Goal: Task Accomplishment & Management: Use online tool/utility

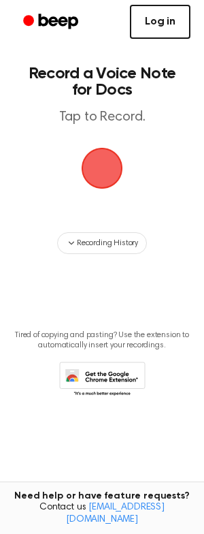
click at [142, 16] on link "Log in" at bounding box center [160, 22] width 61 height 34
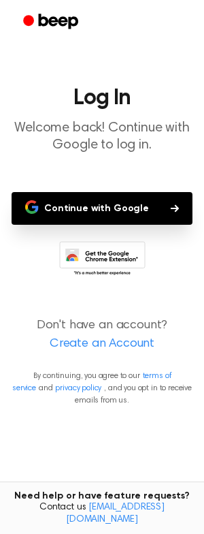
click at [97, 199] on button "Continue with Google" at bounding box center [102, 208] width 181 height 33
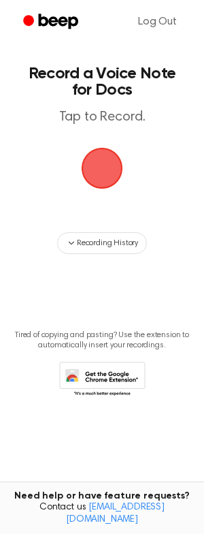
click at [101, 171] on span "button" at bounding box center [103, 169] width 42 height 42
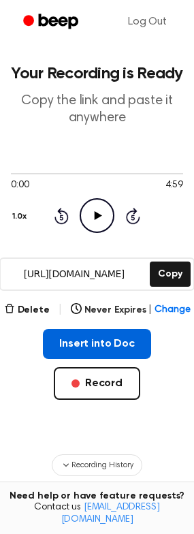
click at [103, 342] on button "Insert into Doc" at bounding box center [97, 344] width 108 height 30
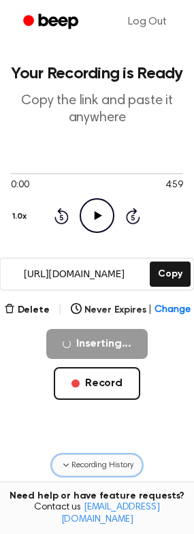
click at [81, 466] on span "Recording History" at bounding box center [101, 465] width 61 height 12
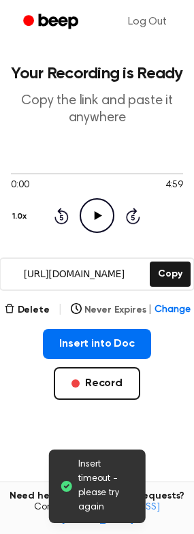
click at [163, 312] on span "Change" at bounding box center [171, 310] width 35 height 14
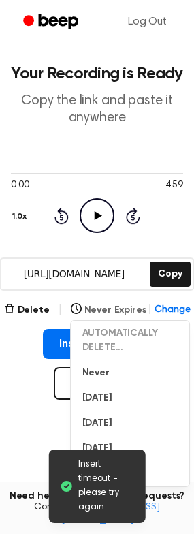
click at [163, 312] on span "Change" at bounding box center [171, 310] width 35 height 14
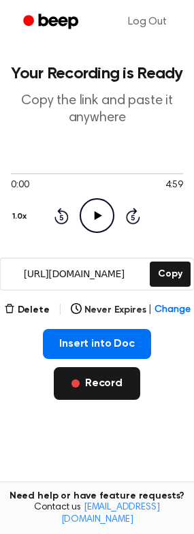
click at [108, 382] on button "Record" at bounding box center [97, 383] width 86 height 33
click at [105, 374] on button "Record" at bounding box center [97, 383] width 86 height 33
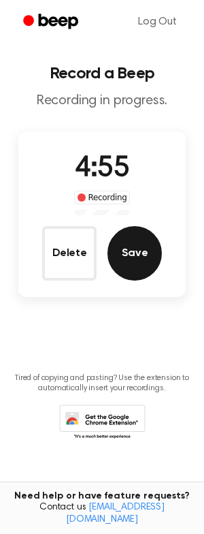
click at [119, 263] on button "Save" at bounding box center [135, 253] width 54 height 54
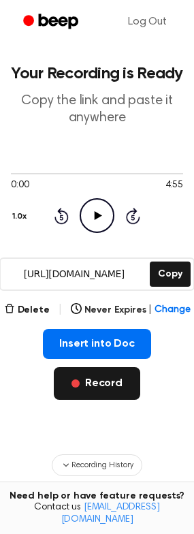
click at [72, 382] on button "Record" at bounding box center [97, 383] width 86 height 33
click at [108, 381] on button "Record" at bounding box center [97, 383] width 86 height 33
click at [93, 386] on button "Record" at bounding box center [97, 383] width 86 height 33
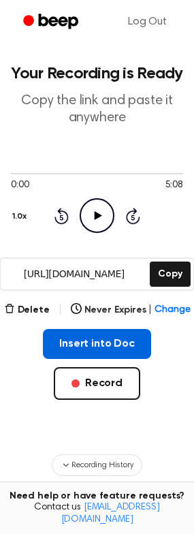
click at [101, 358] on button "Insert into Doc" at bounding box center [97, 344] width 108 height 30
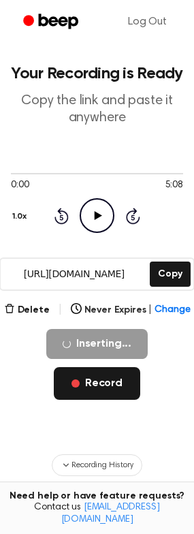
click at [103, 373] on button "Record" at bounding box center [97, 383] width 86 height 33
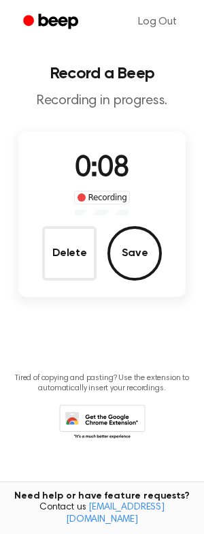
drag, startPoint x: 194, startPoint y: 186, endPoint x: 156, endPoint y: 85, distance: 107.7
click at [157, 85] on header "Record a Beep Recording in progress." at bounding box center [102, 87] width 182 height 44
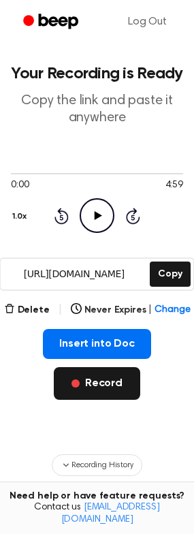
click at [97, 382] on button "Record" at bounding box center [97, 383] width 86 height 33
click at [94, 382] on button "Record" at bounding box center [97, 383] width 86 height 33
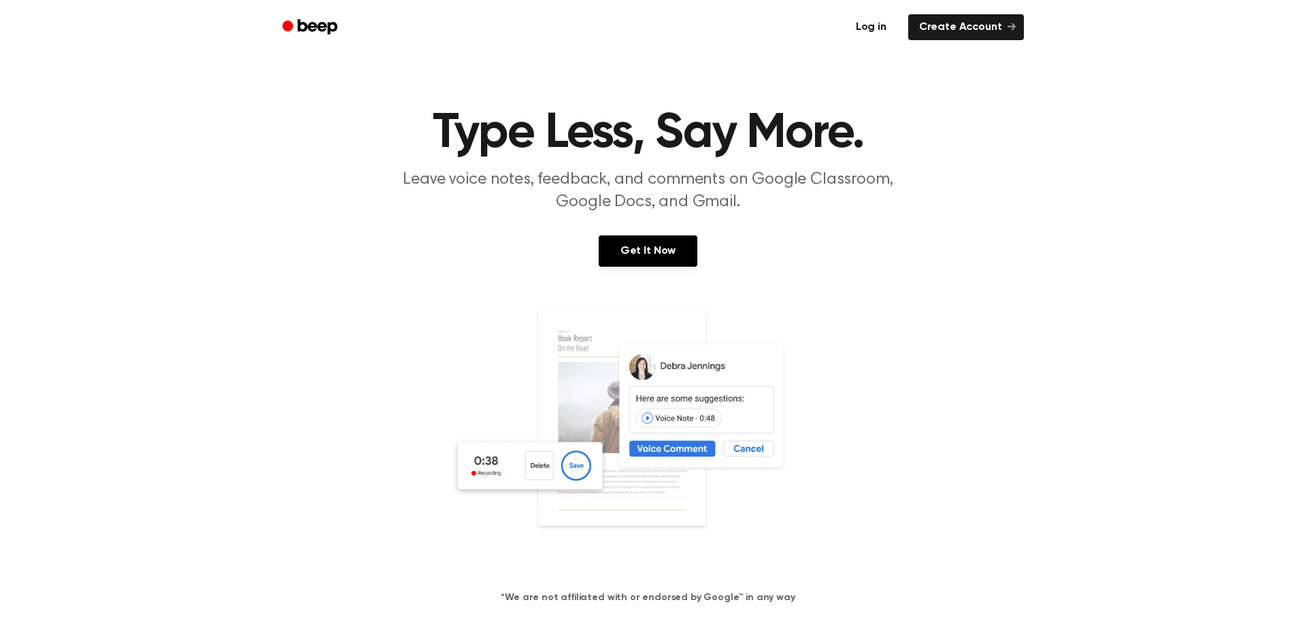
click at [876, 37] on link "Log in" at bounding box center [871, 27] width 58 height 31
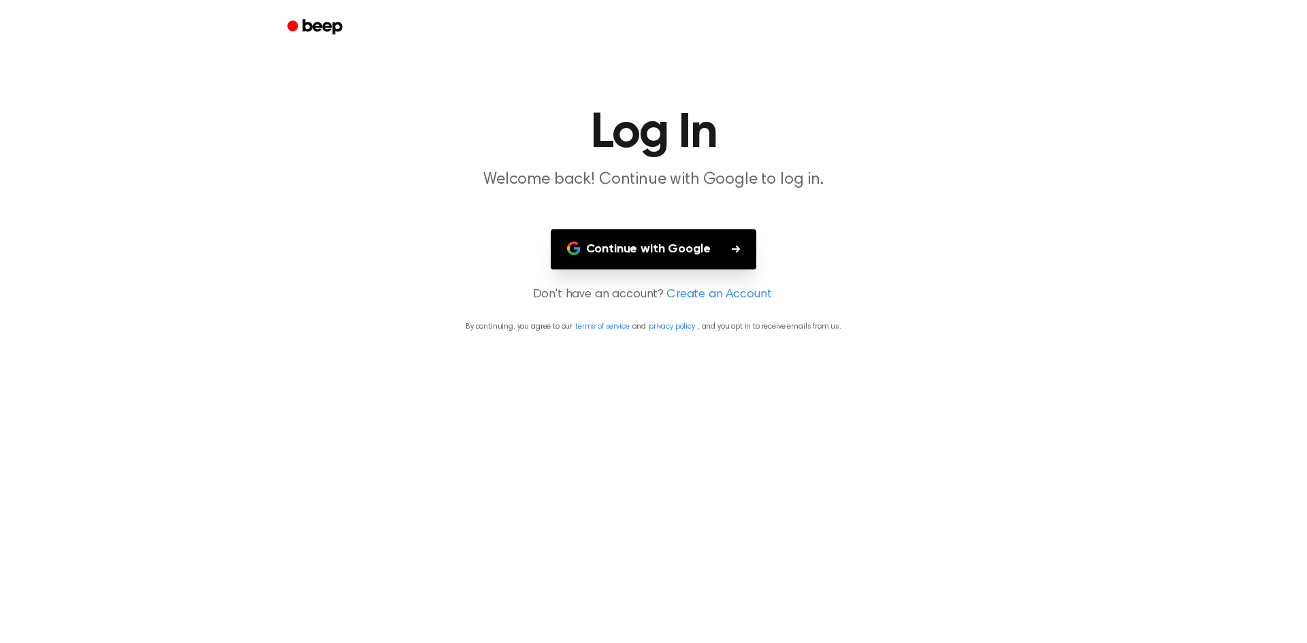
click at [691, 243] on button "Continue with Google" at bounding box center [654, 249] width 206 height 40
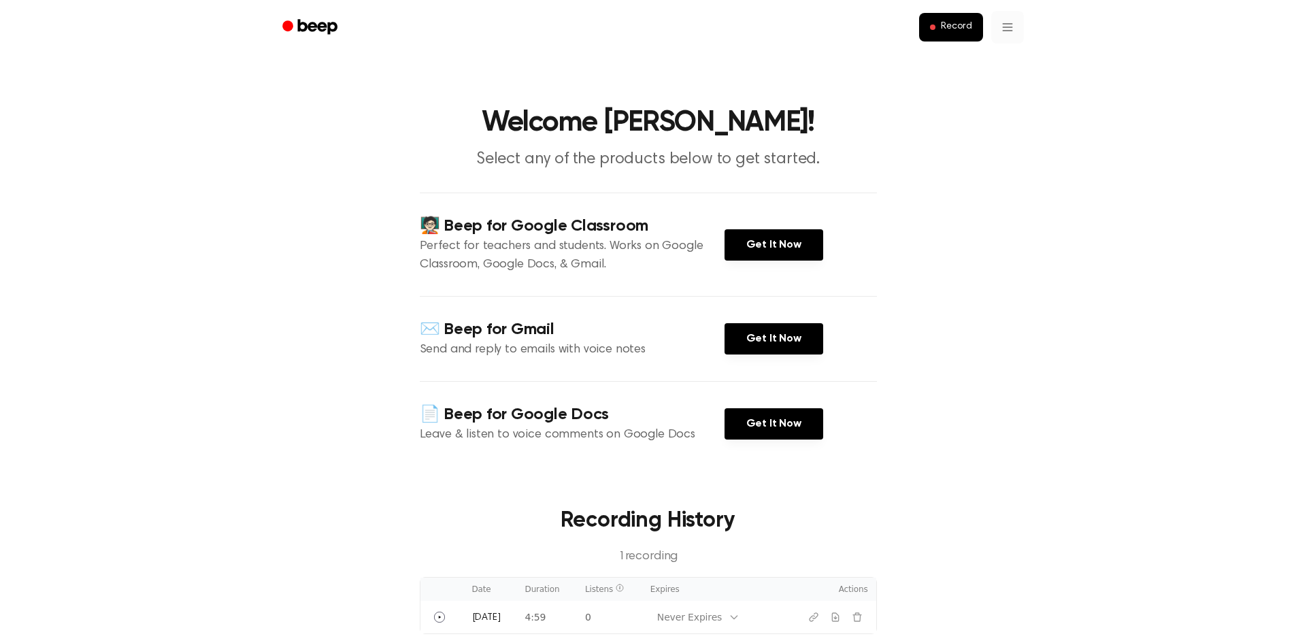
click at [1011, 32] on html "Record Welcome Adnan! Select any of the products below to get started. 🧑🏻‍🏫 Bee…" at bounding box center [648, 520] width 1296 height 1041
click at [1004, 427] on html "Record Welcome Adnan! Select any of the products below to get started. 🧑🏻‍🏫 Bee…" at bounding box center [648, 520] width 1296 height 1041
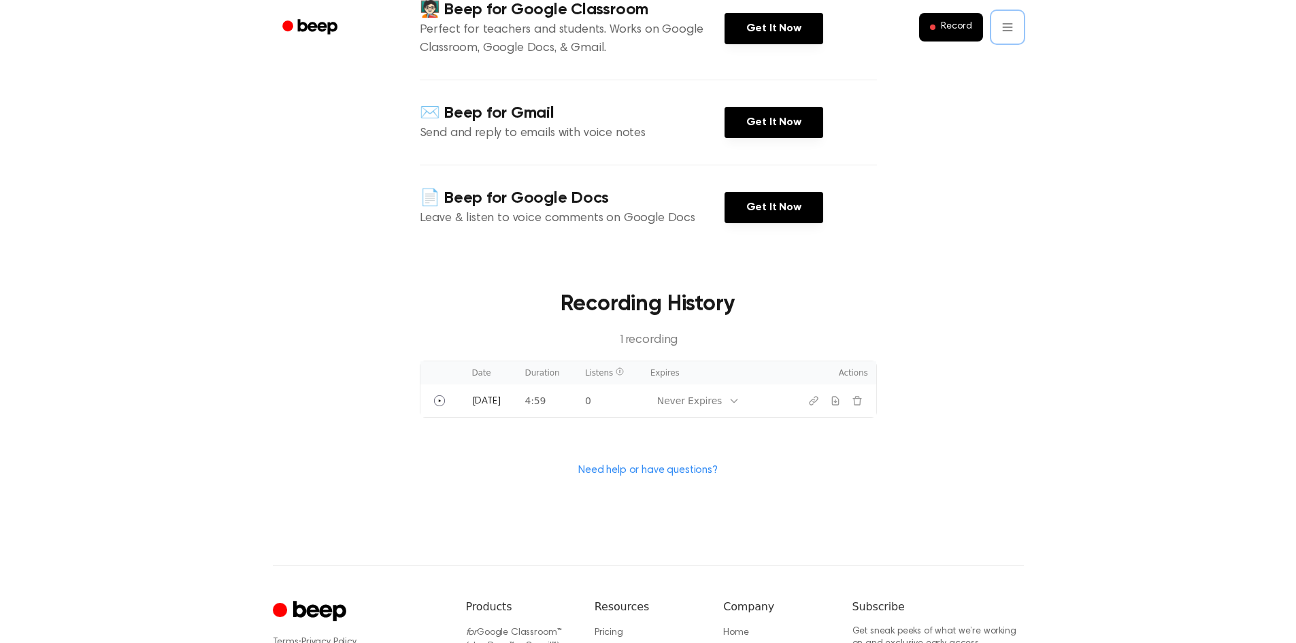
scroll to position [394, 0]
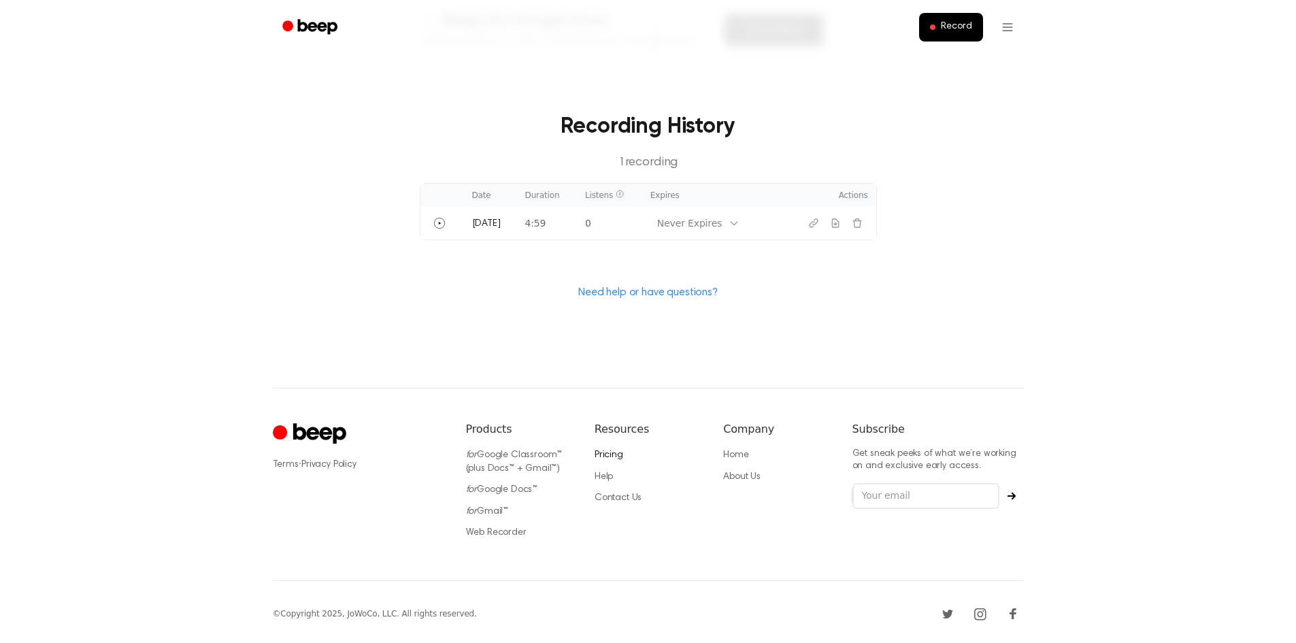
click at [600, 453] on link "Pricing" at bounding box center [609, 456] width 29 height 10
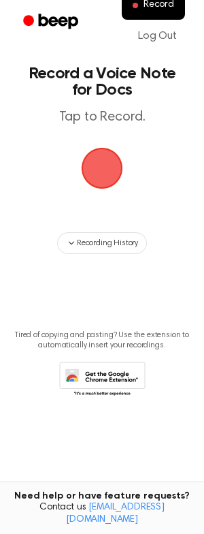
click at [116, 148] on span "button" at bounding box center [102, 168] width 52 height 52
